Goal: Task Accomplishment & Management: Use online tool/utility

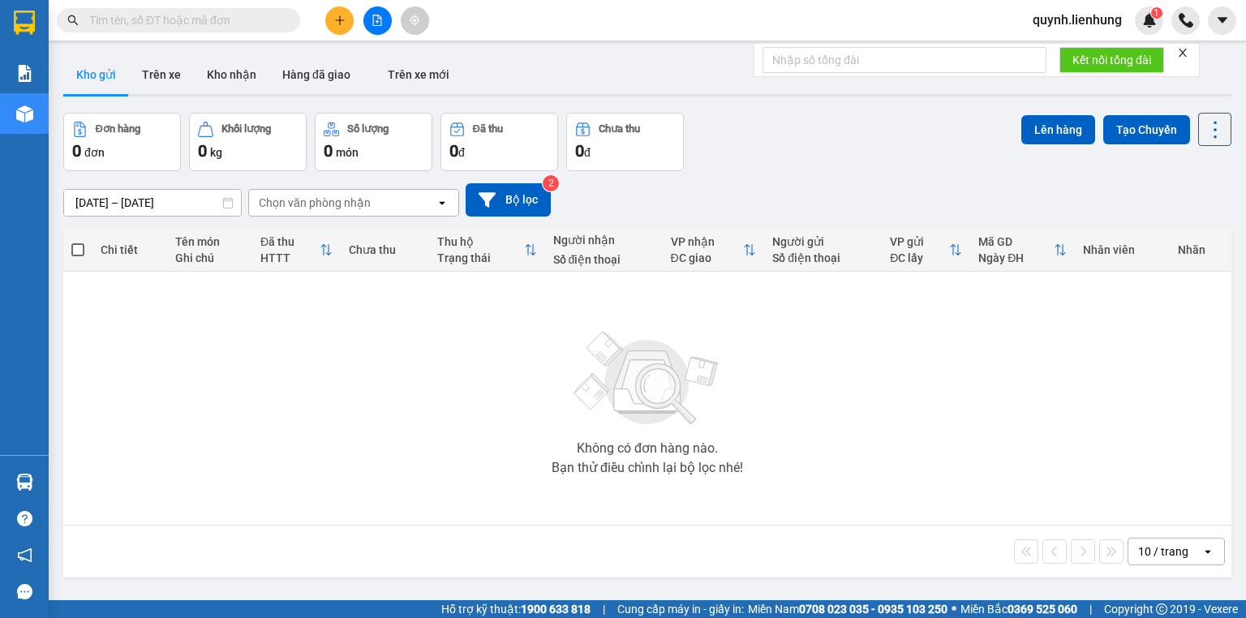
click at [217, 19] on input "text" at bounding box center [185, 20] width 192 height 18
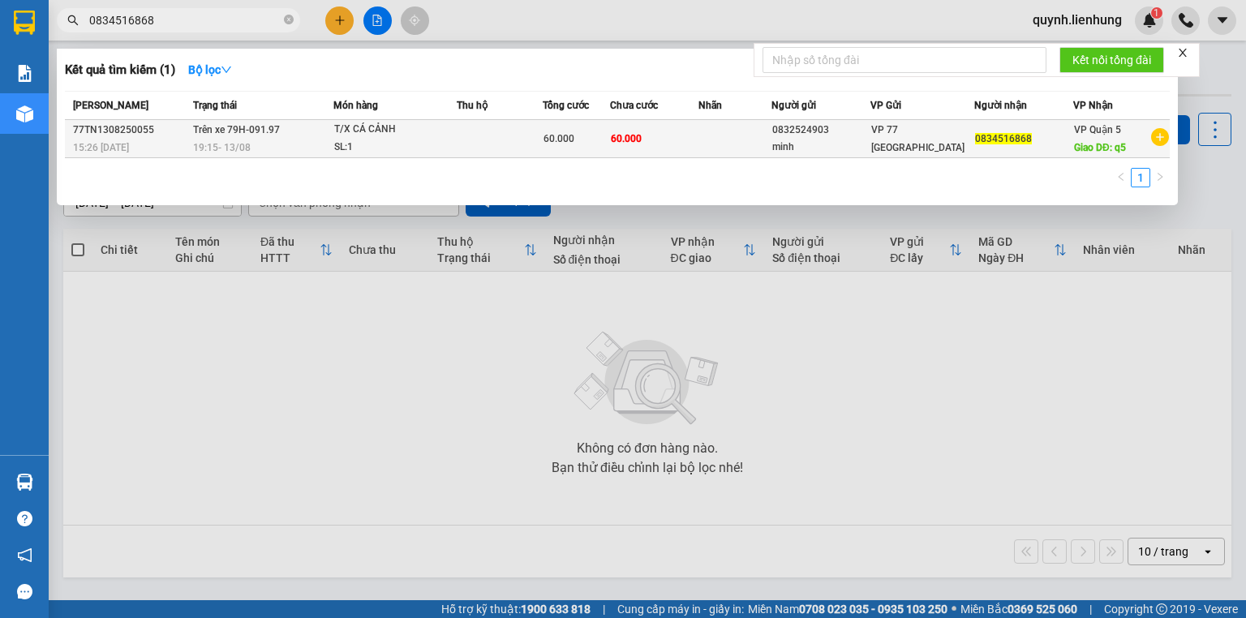
type input "0834516868"
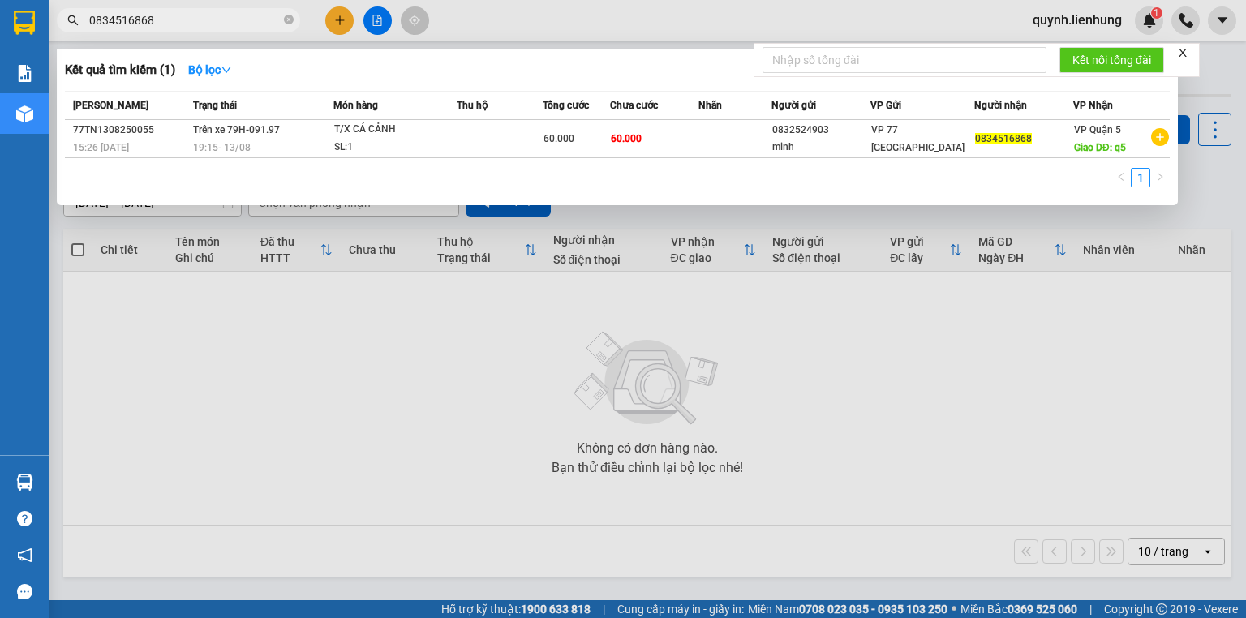
click at [334, 149] on td "T/X CÁ CẢNH SL: 1" at bounding box center [395, 139] width 123 height 38
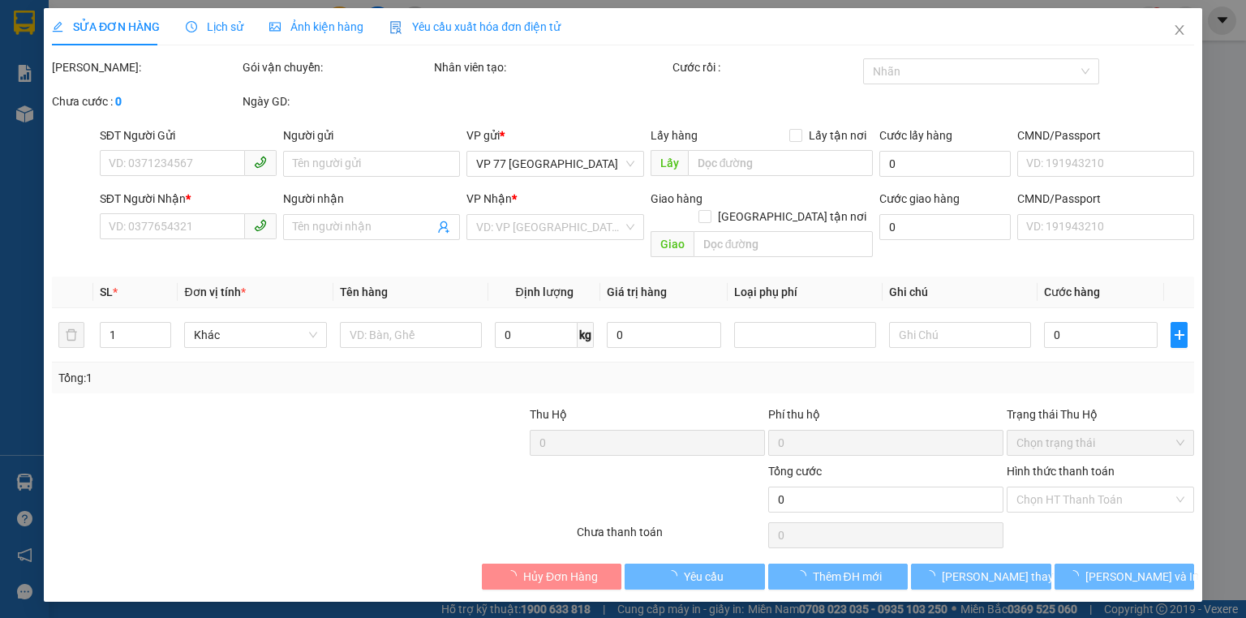
type input "0832524903"
type input "minh"
type input "0834516868"
type input "q5"
type input "60.000"
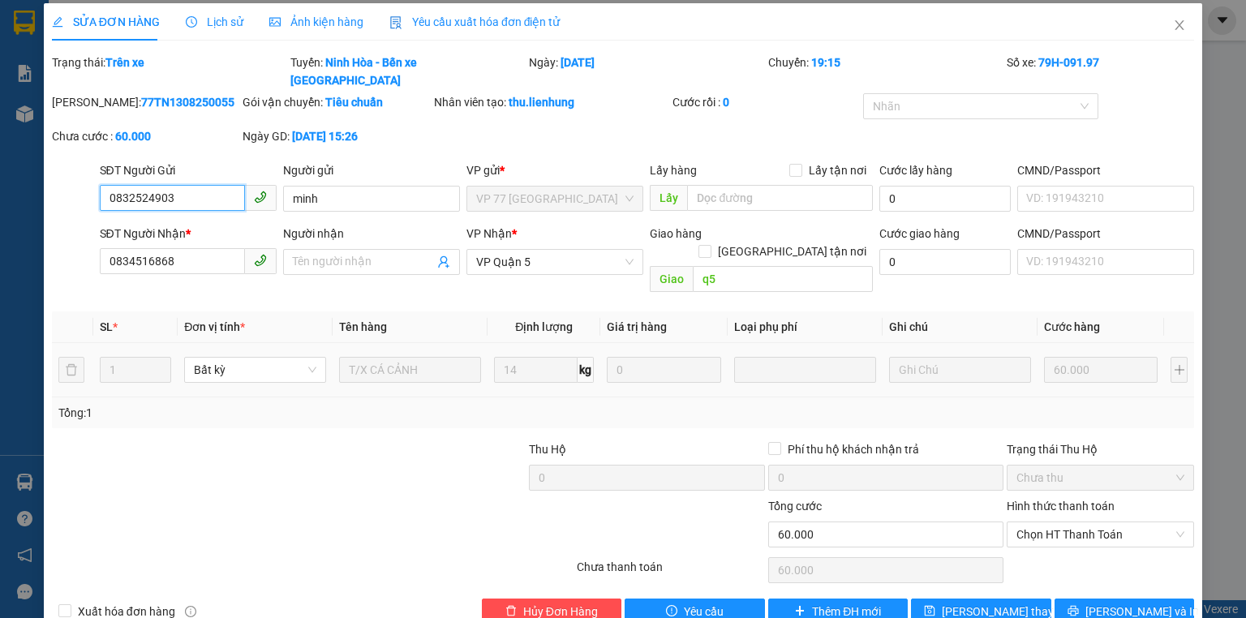
scroll to position [6, 0]
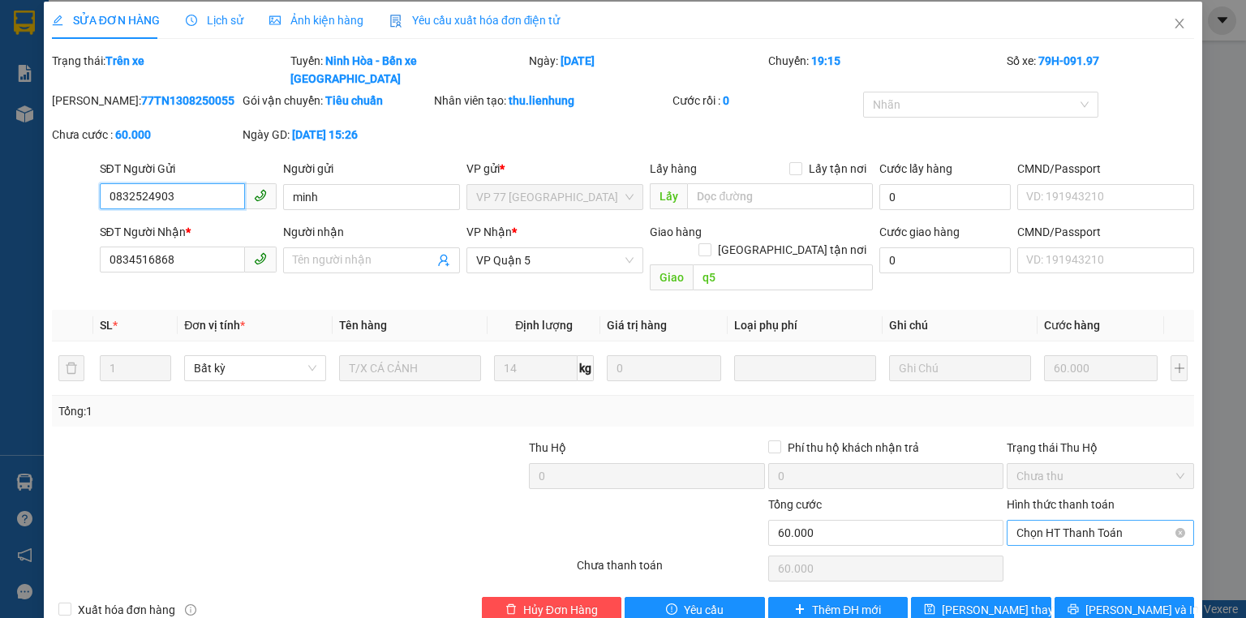
click at [1079, 521] on span "Chọn HT Thanh Toán" at bounding box center [1101, 533] width 168 height 24
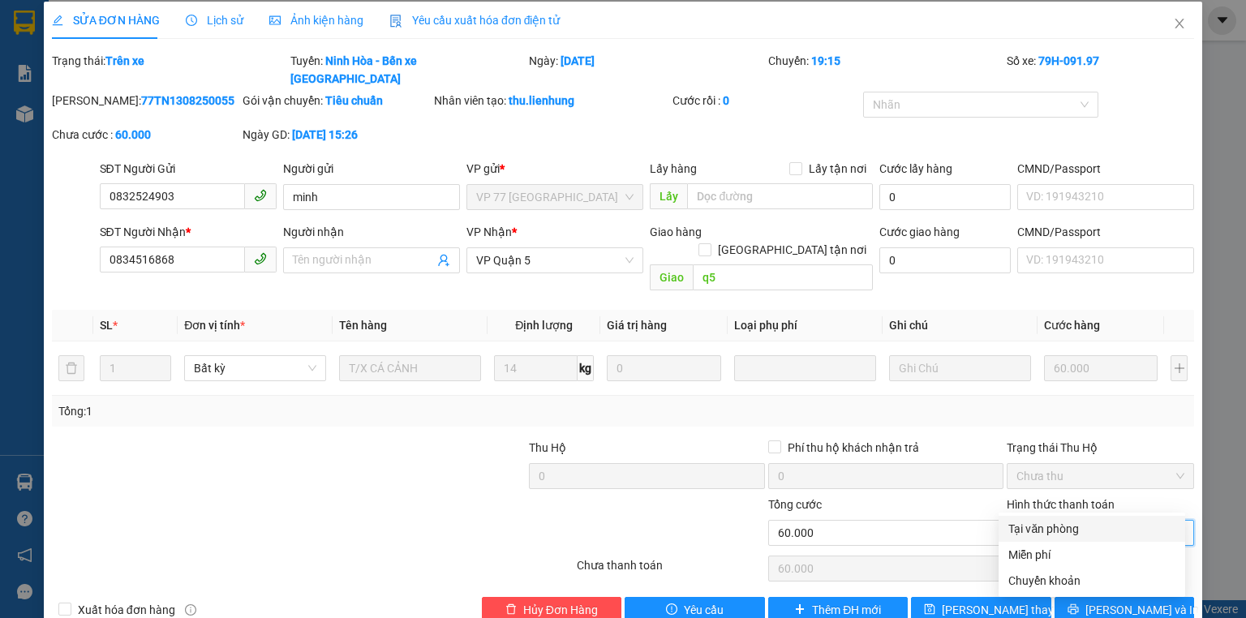
click at [1068, 523] on div "Tại văn phòng" at bounding box center [1092, 529] width 167 height 18
type input "0"
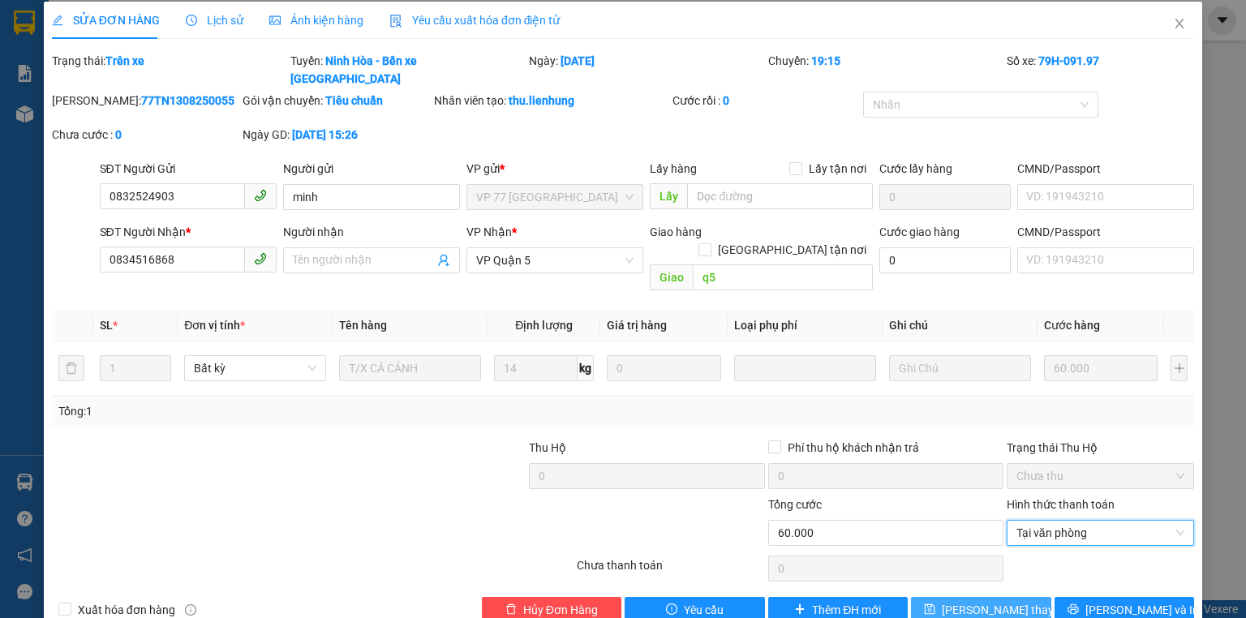
click at [1000, 601] on span "[PERSON_NAME] thay đổi" at bounding box center [1007, 610] width 130 height 18
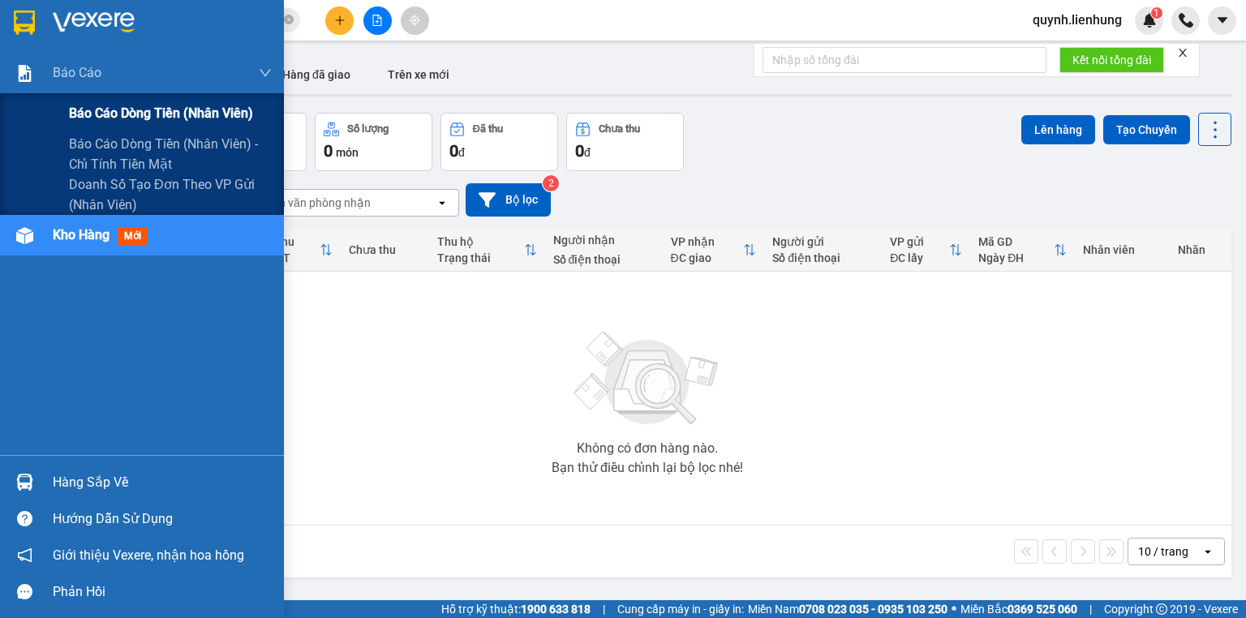
click at [137, 114] on span "Báo cáo dòng tiền (nhân viên)" at bounding box center [161, 113] width 184 height 20
